Goal: Navigation & Orientation: Find specific page/section

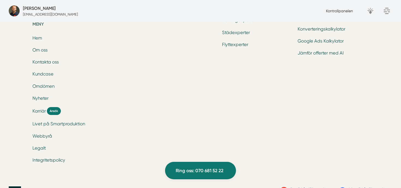
scroll to position [1851, 0]
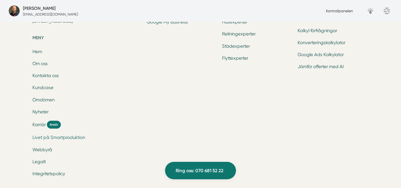
click at [65, 137] on link "Livet på Smartproduktion" at bounding box center [58, 137] width 53 height 5
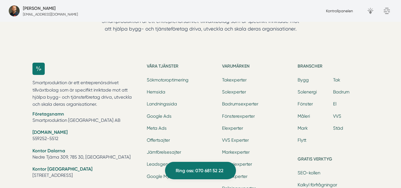
scroll to position [2367, 0]
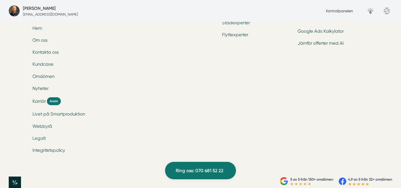
scroll to position [1874, 0]
click at [43, 140] on link "Legalt" at bounding box center [38, 138] width 13 height 5
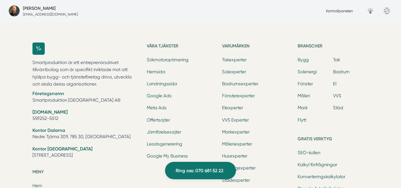
scroll to position [1710, 0]
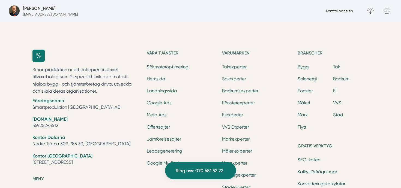
click at [27, 89] on div "Smartproduktion är ett entreprenörsdrivet tillväxtbolag som är specifikt inrikt…" at bounding box center [200, 187] width 349 height 292
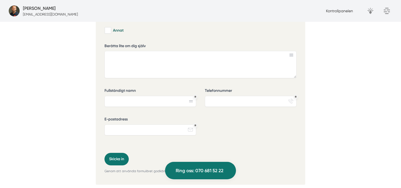
scroll to position [1790, 0]
